Goal: Find specific page/section

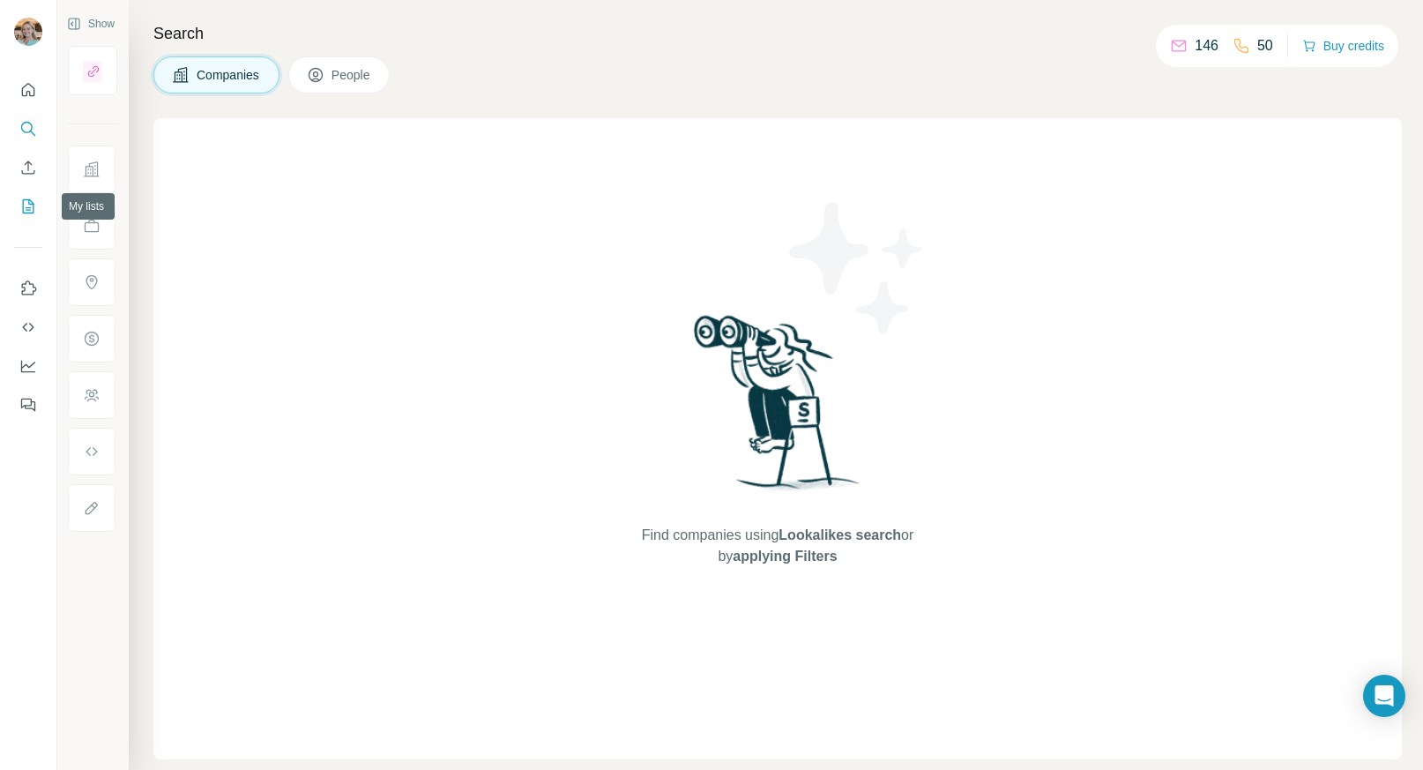
click at [24, 210] on icon "My lists" at bounding box center [28, 206] width 18 height 18
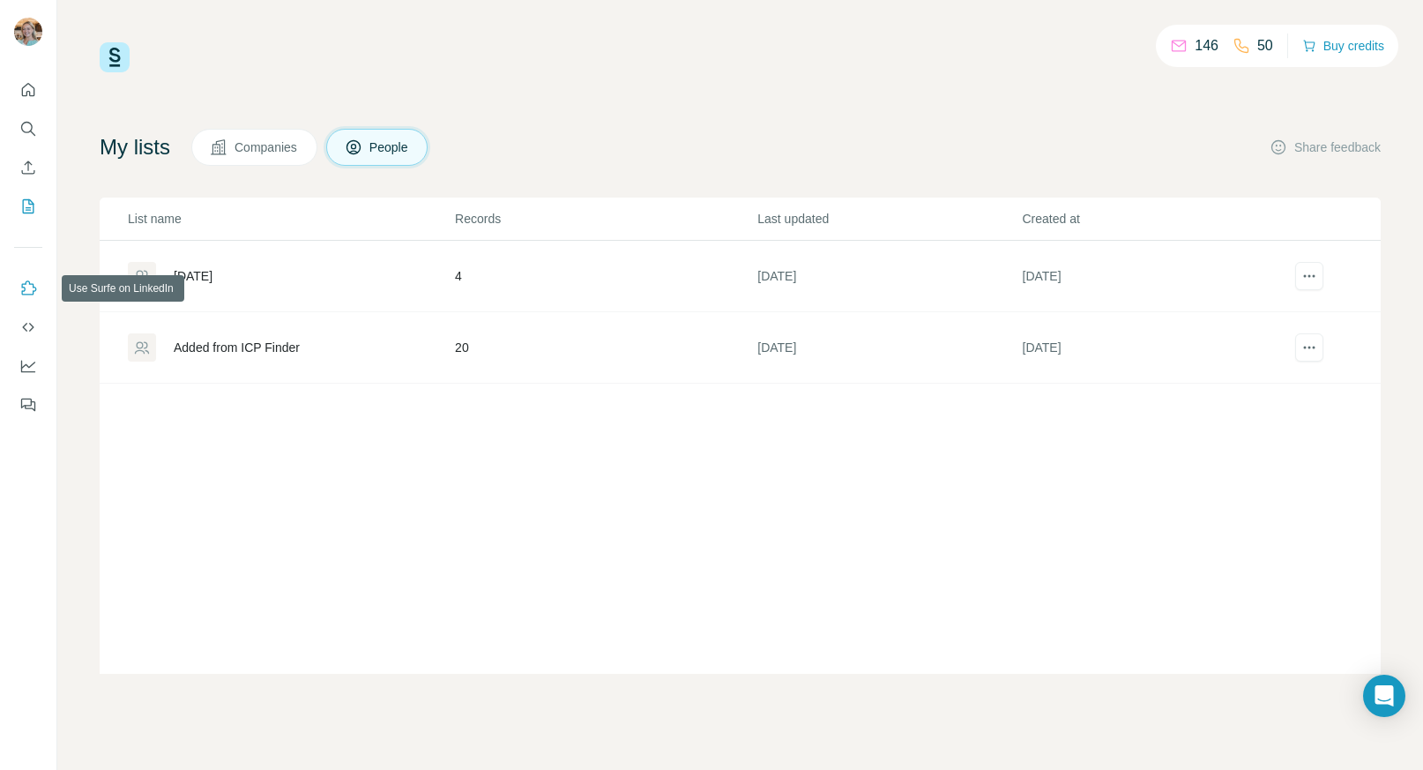
click at [19, 284] on icon "Use Surfe on LinkedIn" at bounding box center [28, 288] width 18 height 18
